Goal: Find specific page/section: Find specific page/section

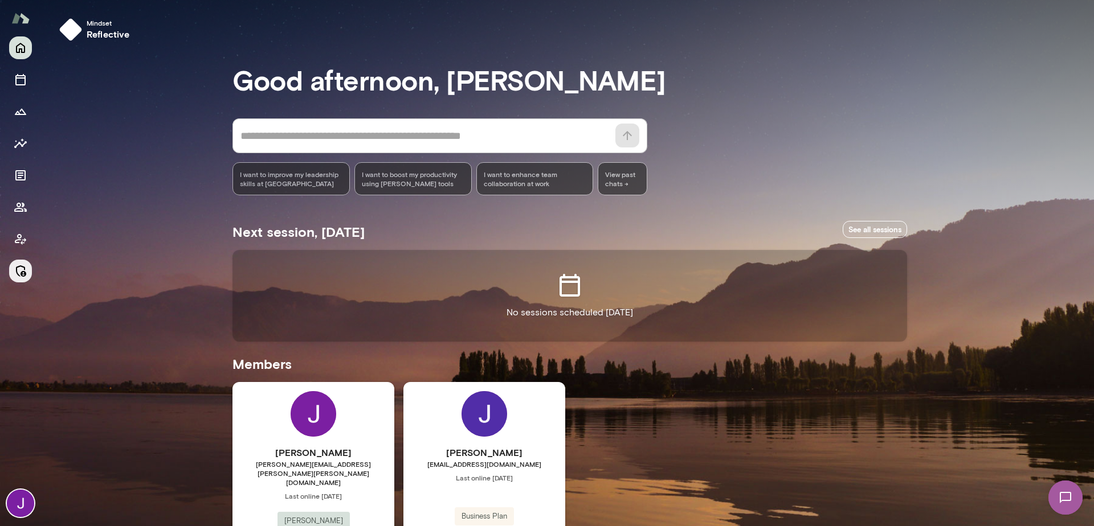
click at [16, 276] on icon "Manage" at bounding box center [21, 271] width 14 height 14
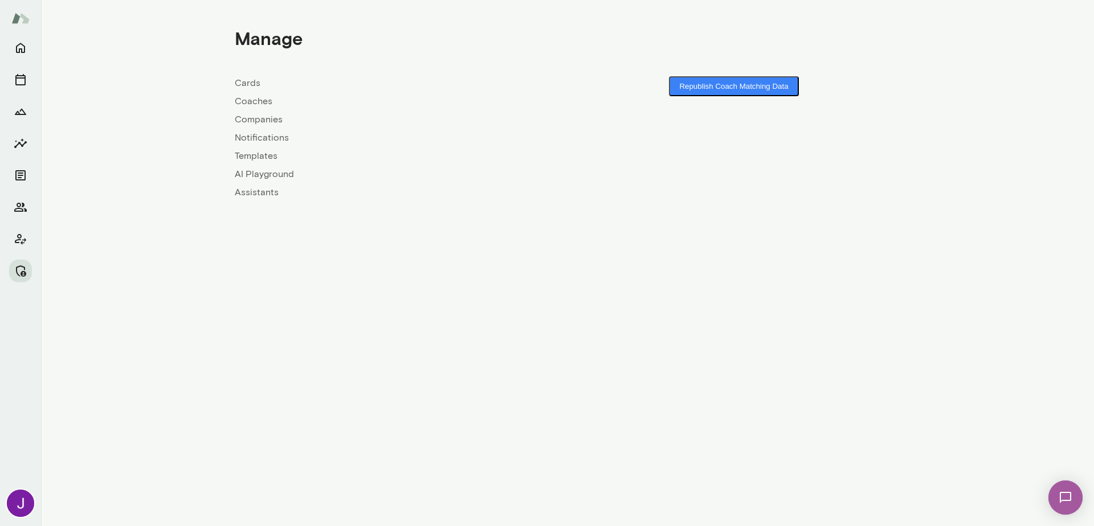
click at [245, 108] on link "Coaches" at bounding box center [401, 102] width 333 height 14
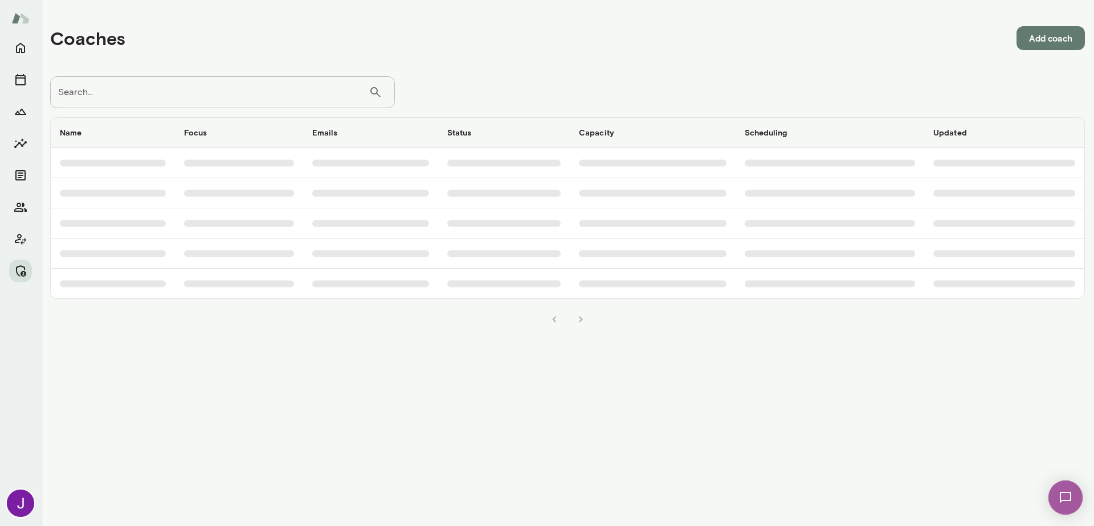
click at [247, 97] on input "Search..." at bounding box center [209, 92] width 318 height 32
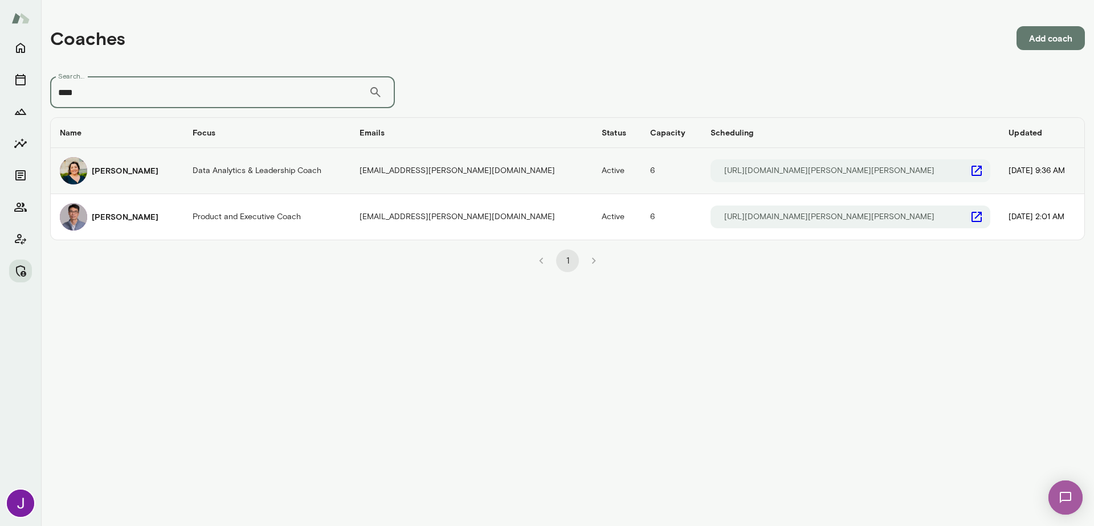
type input "****"
click at [601, 177] on td "Active" at bounding box center [616, 171] width 48 height 46
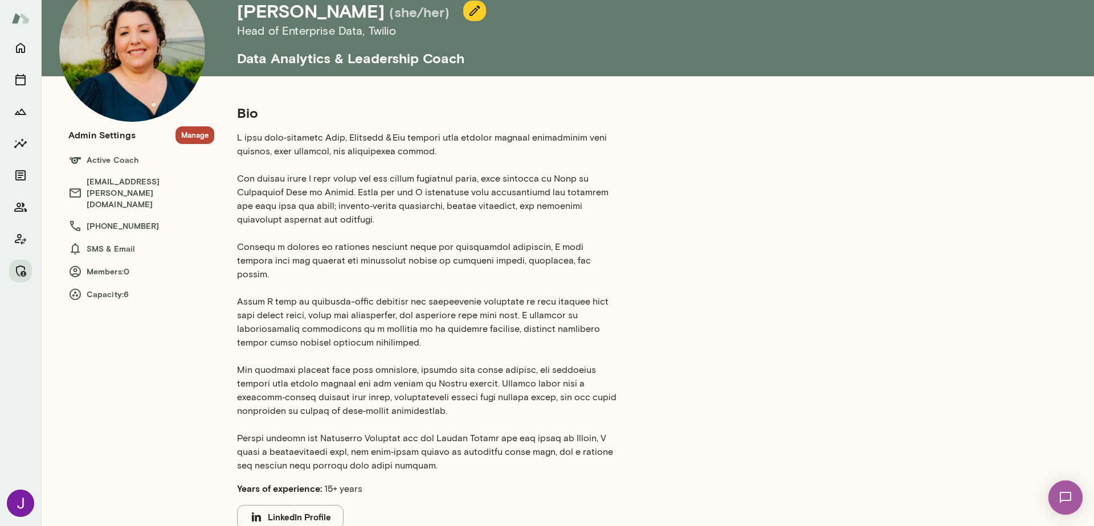
scroll to position [85, 0]
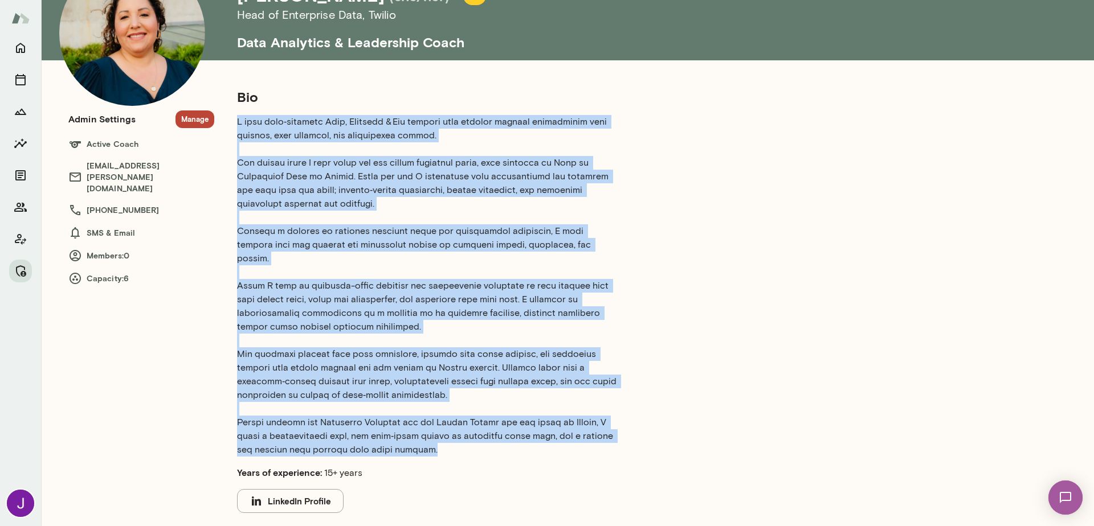
drag, startPoint x: 234, startPoint y: 117, endPoint x: 440, endPoint y: 444, distance: 386.4
copy p "L ipsu dolo‑sitametc Adip, Elitsedd & Eiu tempori utla etdolor magnaal enimadmi…"
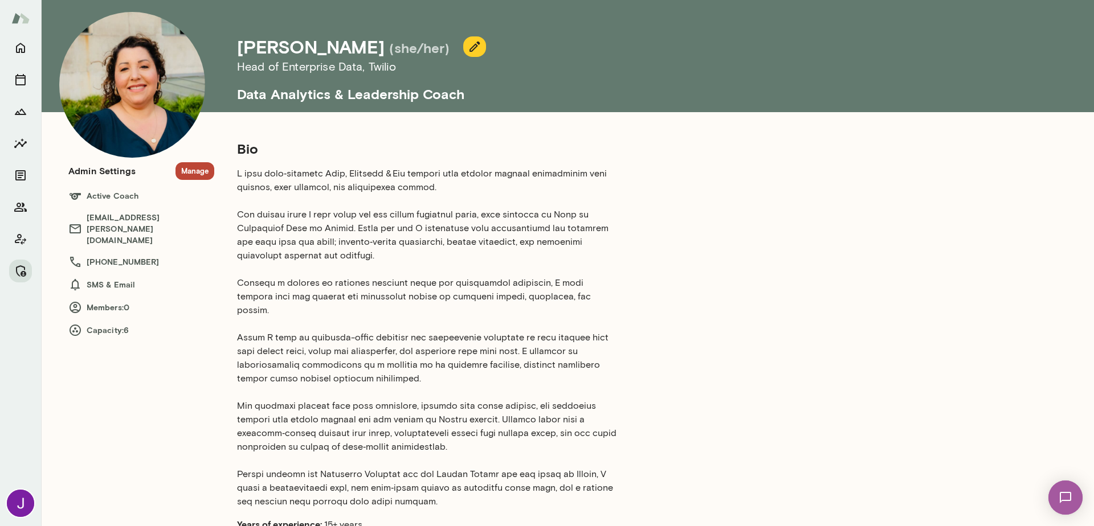
scroll to position [0, 0]
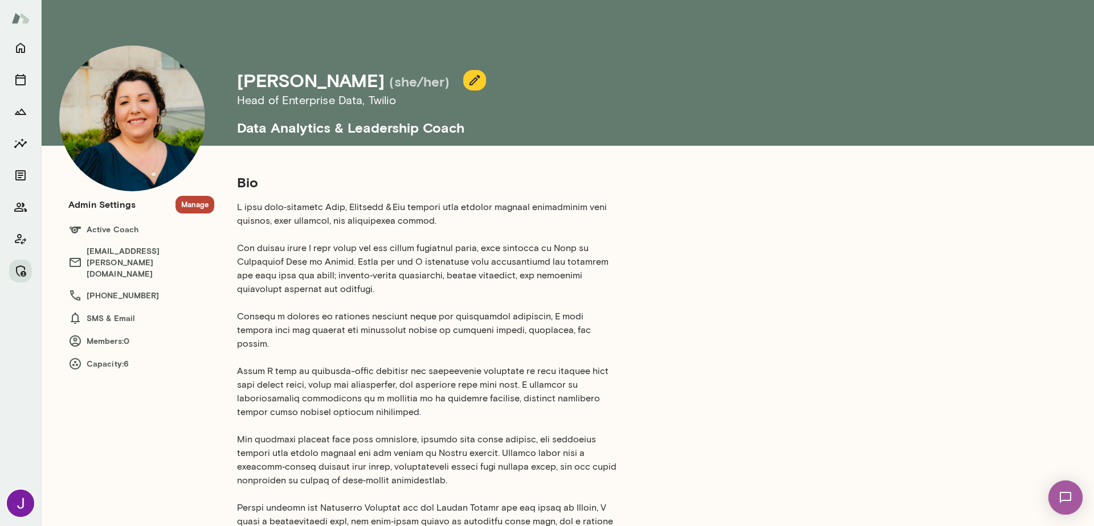
drag, startPoint x: 358, startPoint y: 81, endPoint x: 239, endPoint y: 84, distance: 119.1
click at [239, 84] on div "[PERSON_NAME] (she/her)" at bounding box center [343, 81] width 212 height 22
copy h4 "[PERSON_NAME]"
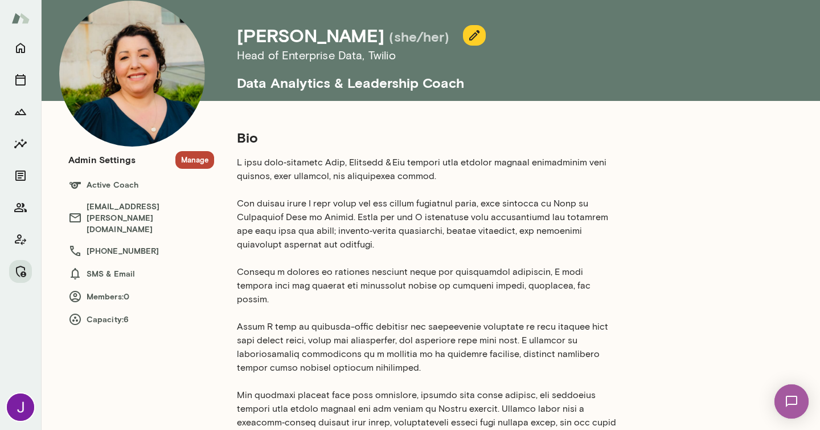
scroll to position [45, 0]
